Goal: Navigation & Orientation: Find specific page/section

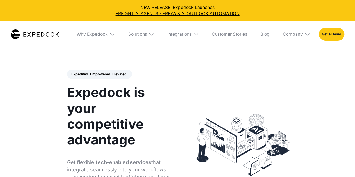
select select
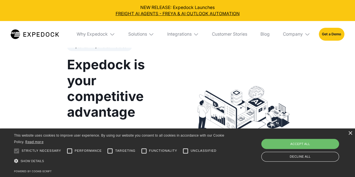
scroll to position [28, 0]
click at [350, 134] on div "×" at bounding box center [350, 133] width 4 height 4
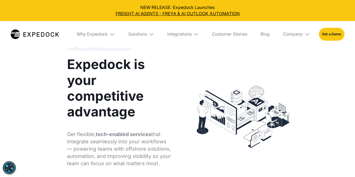
click at [110, 35] on img at bounding box center [113, 34] width 6 height 6
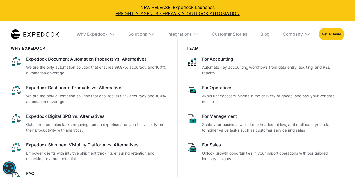
scroll to position [253, 0]
click at [149, 34] on img at bounding box center [152, 34] width 6 height 6
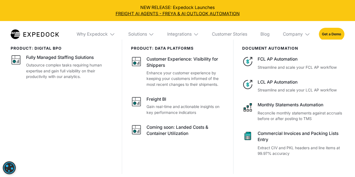
click at [196, 34] on img at bounding box center [196, 34] width 6 height 6
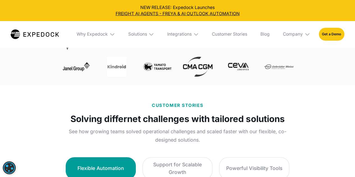
click at [305, 35] on img at bounding box center [308, 34] width 6 height 6
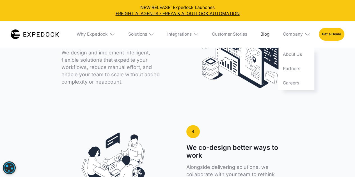
scroll to position [1207, 0]
click at [294, 84] on link "Careers" at bounding box center [297, 83] width 36 height 14
